Goal: Task Accomplishment & Management: Use online tool/utility

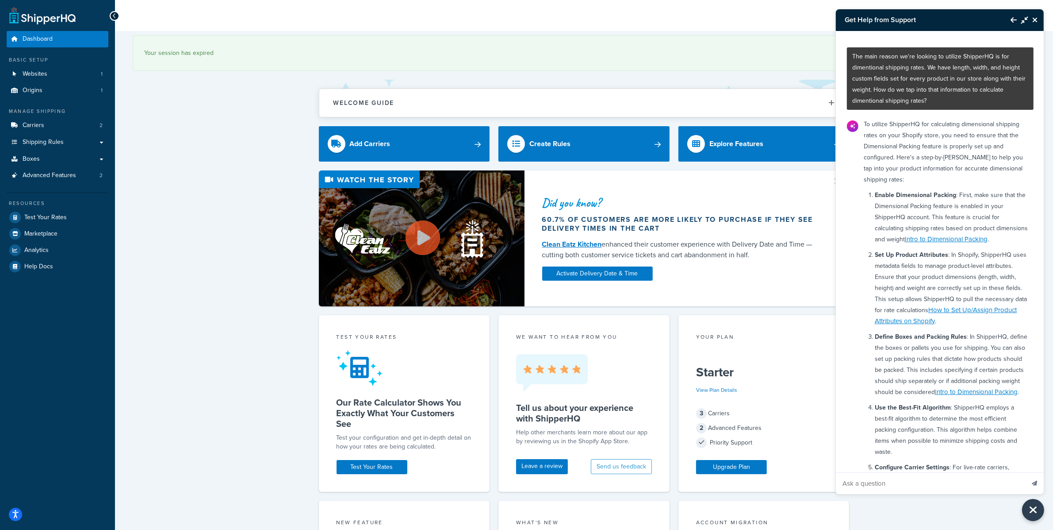
scroll to position [231, 0]
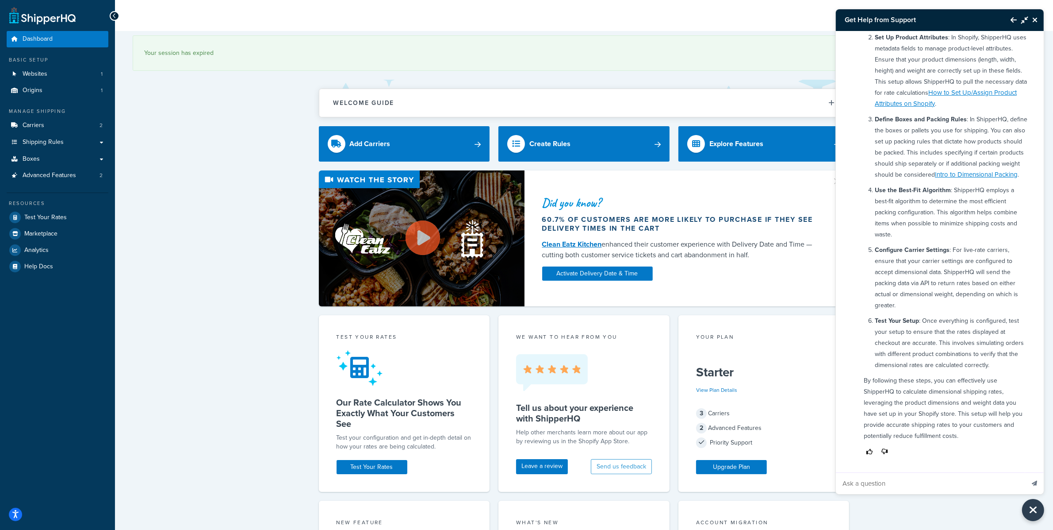
click at [1035, 18] on icon "Close Resource Center" at bounding box center [1035, 19] width 5 height 7
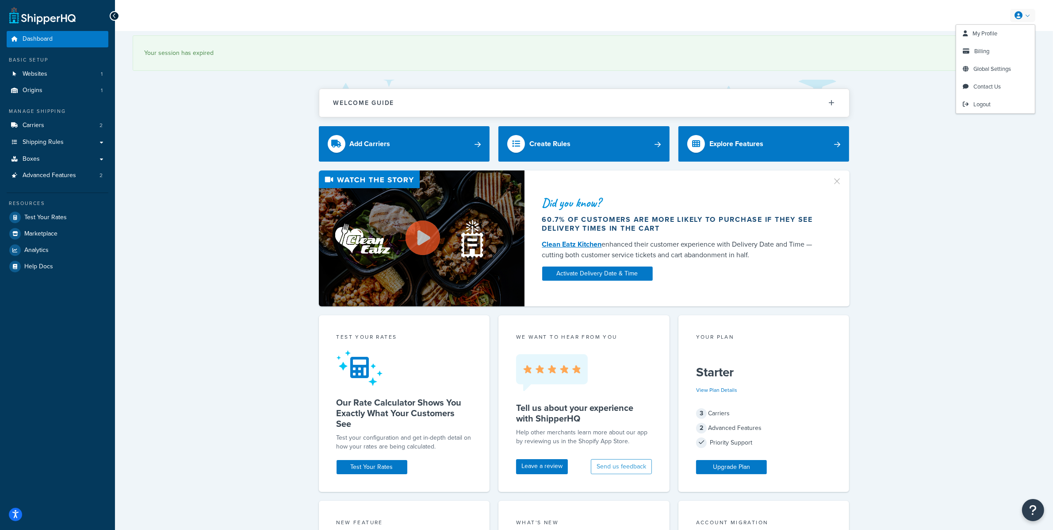
click at [1023, 18] on link at bounding box center [1023, 15] width 25 height 13
click at [981, 110] on link "Logout" at bounding box center [996, 105] width 79 height 18
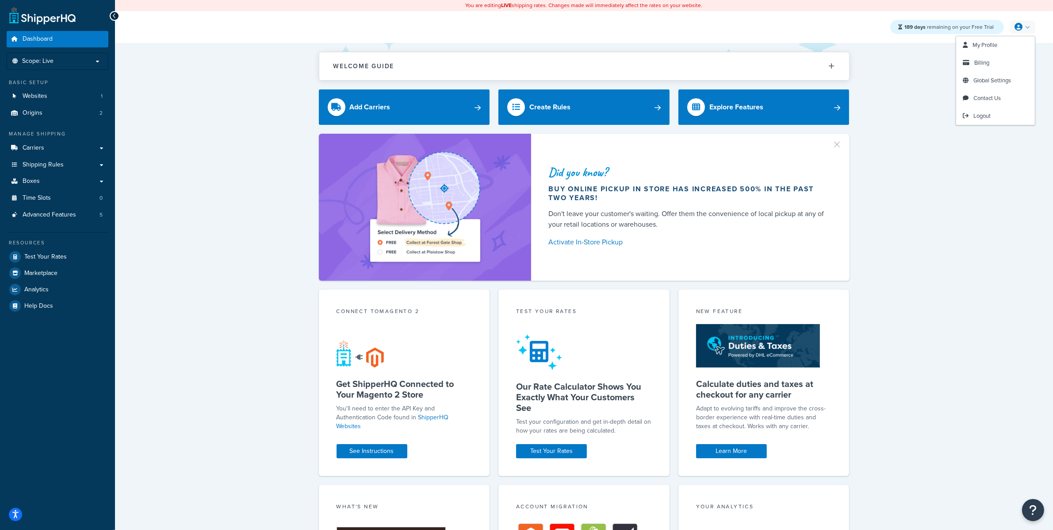
click at [1031, 23] on link at bounding box center [1023, 26] width 25 height 13
click at [1032, 24] on link at bounding box center [1023, 26] width 25 height 13
click at [1049, 82] on div "Welcome Guide ShipperHQ: An Overview Carrier Setup Shipping Rules Overview Comm…" at bounding box center [584, 378] width 938 height 671
click at [1025, 24] on link at bounding box center [1023, 26] width 25 height 13
click at [91, 142] on link "Carriers" at bounding box center [58, 148] width 102 height 16
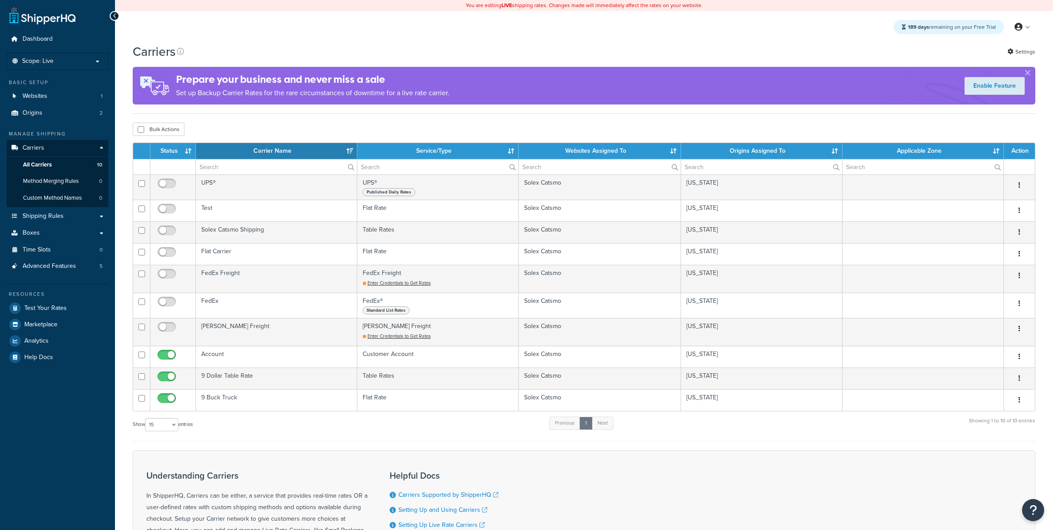
select select "15"
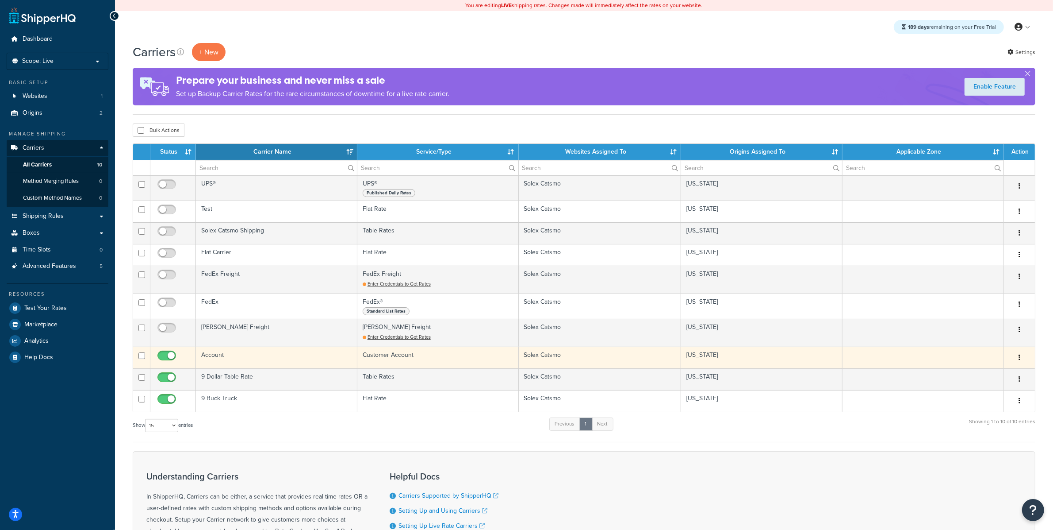
click at [172, 357] on input "checkbox" at bounding box center [168, 357] width 24 height 11
checkbox input "false"
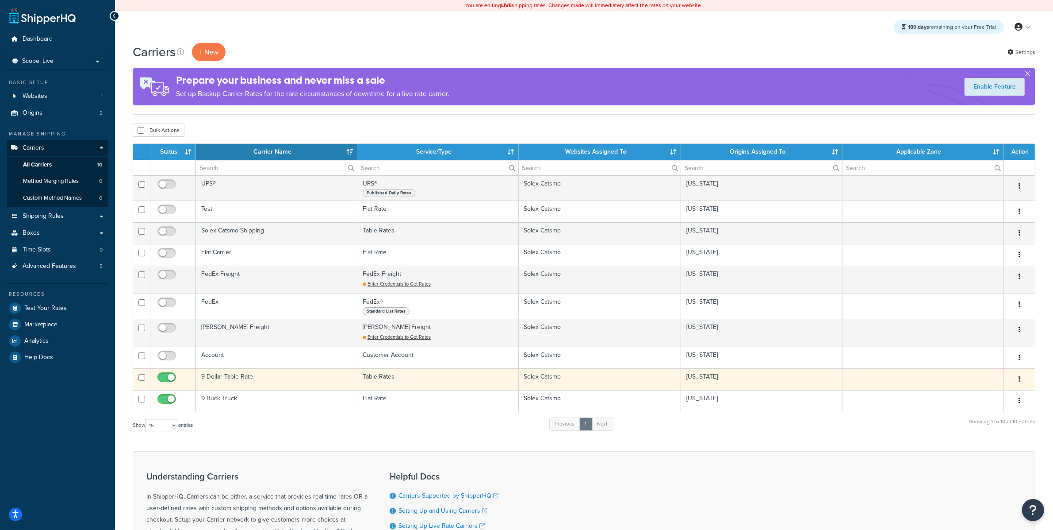
click at [172, 378] on input "checkbox" at bounding box center [168, 379] width 24 height 11
checkbox input "false"
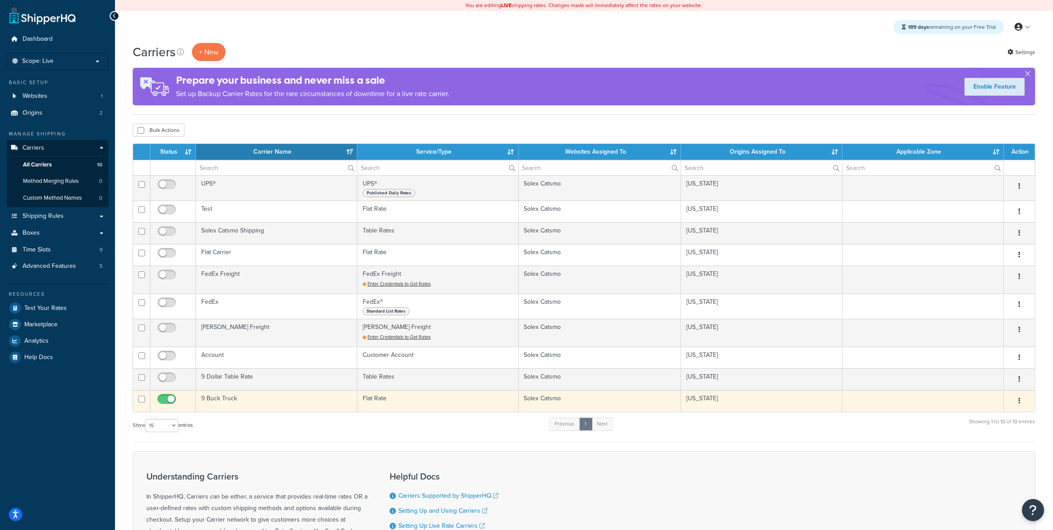
click at [172, 398] on input "checkbox" at bounding box center [168, 401] width 24 height 11
checkbox input "false"
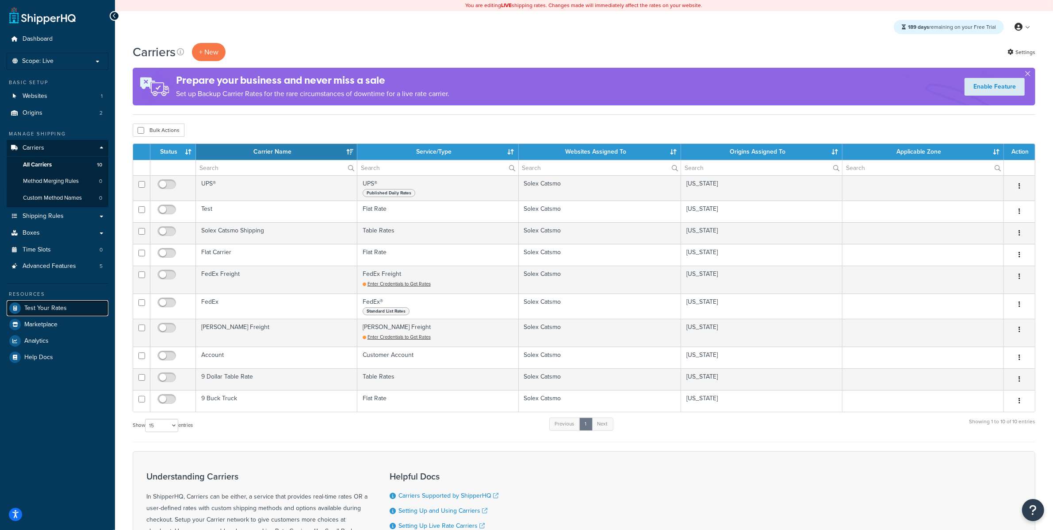
click at [78, 307] on link "Test Your Rates" at bounding box center [58, 308] width 102 height 16
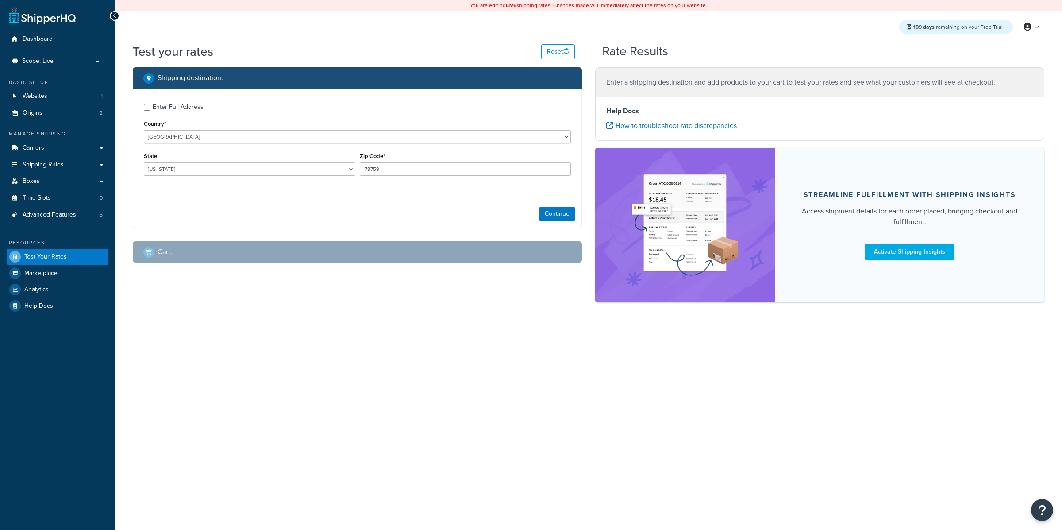
select select "TX"
click at [551, 217] on button "Continue" at bounding box center [556, 214] width 35 height 14
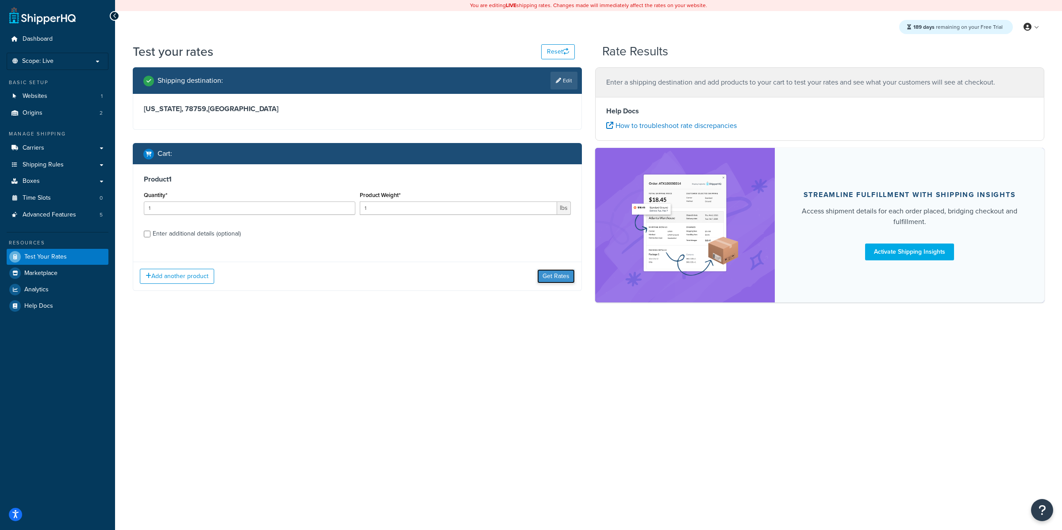
click at [563, 275] on button "Get Rates" at bounding box center [556, 276] width 38 height 14
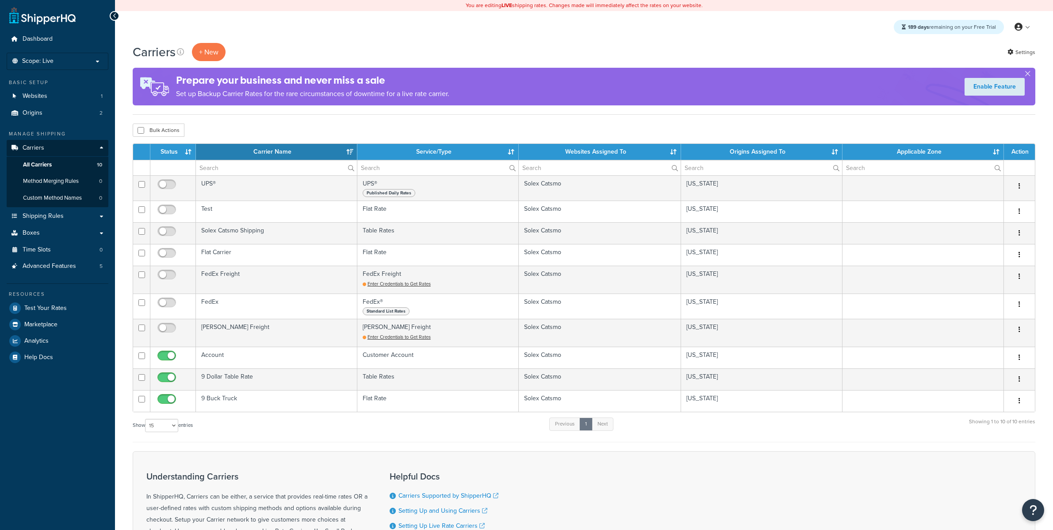
select select "15"
click at [75, 301] on link "Test Your Rates" at bounding box center [58, 308] width 102 height 16
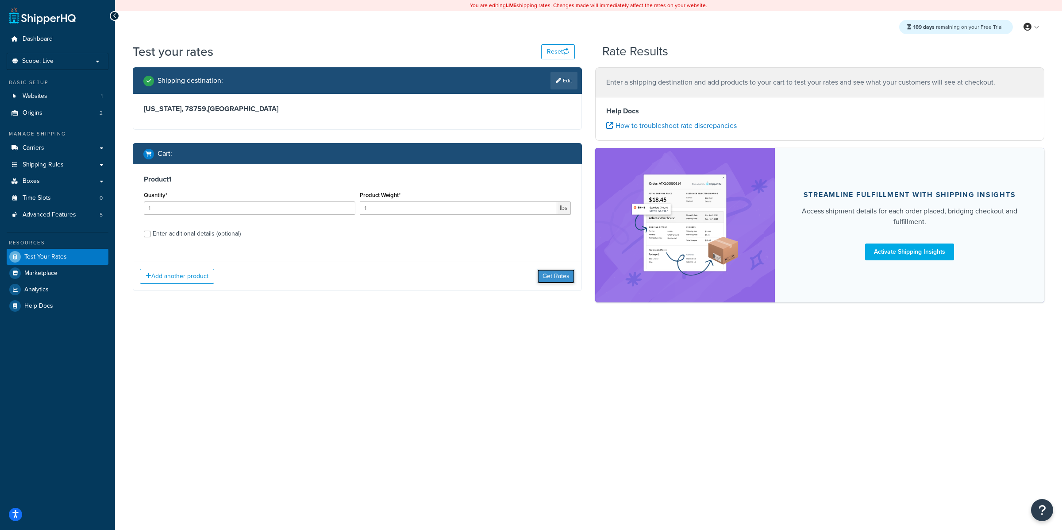
click at [561, 275] on button "Get Rates" at bounding box center [556, 276] width 38 height 14
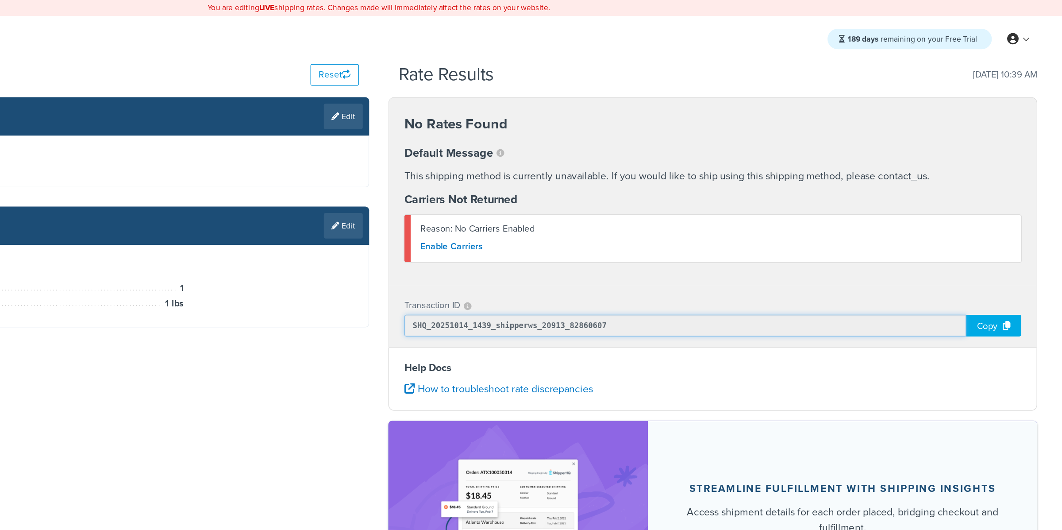
click at [654, 227] on input "SHQ_20251014_1439_shipperws_20913_82860607" at bounding box center [800, 225] width 389 height 15
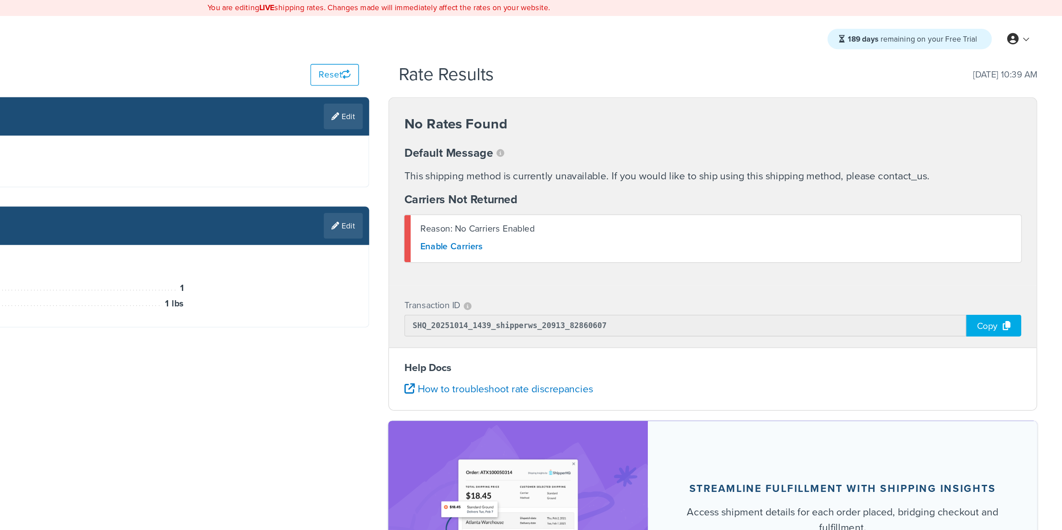
click at [704, 260] on h4 "Help Docs" at bounding box center [819, 254] width 427 height 11
click at [1015, 227] on div "Copy" at bounding box center [1014, 225] width 38 height 15
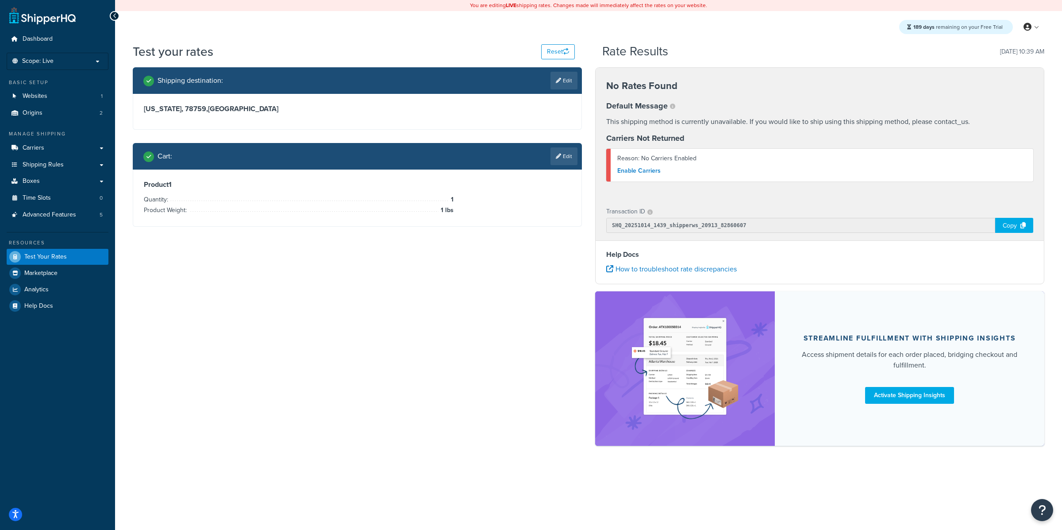
click at [1017, 220] on div "Copy" at bounding box center [1014, 225] width 38 height 15
click at [864, 210] on div "Transaction ID" at bounding box center [819, 211] width 427 height 12
click at [1012, 229] on div "Copy" at bounding box center [1014, 225] width 38 height 15
click at [888, 190] on div "No Rates Found Default Message This shipping method is currently unavailable. I…" at bounding box center [820, 133] width 448 height 130
click at [97, 210] on link "Advanced Features 5" at bounding box center [58, 215] width 102 height 16
